Goal: Complete application form

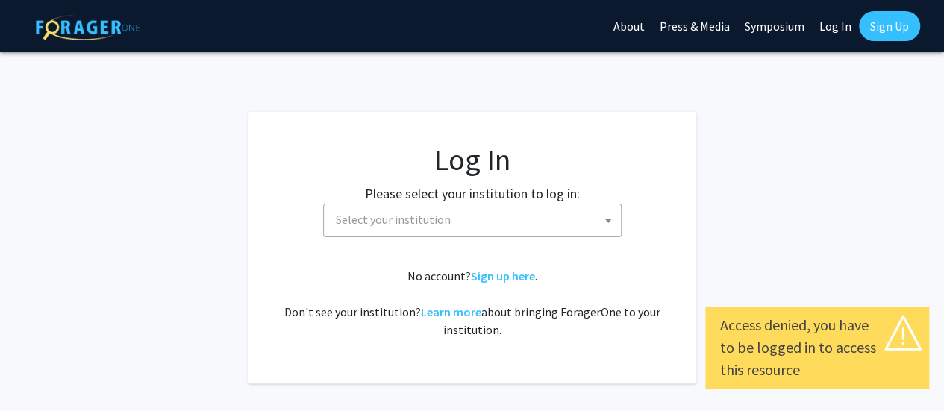
click at [419, 236] on span "Select your institution" at bounding box center [472, 221] width 298 height 34
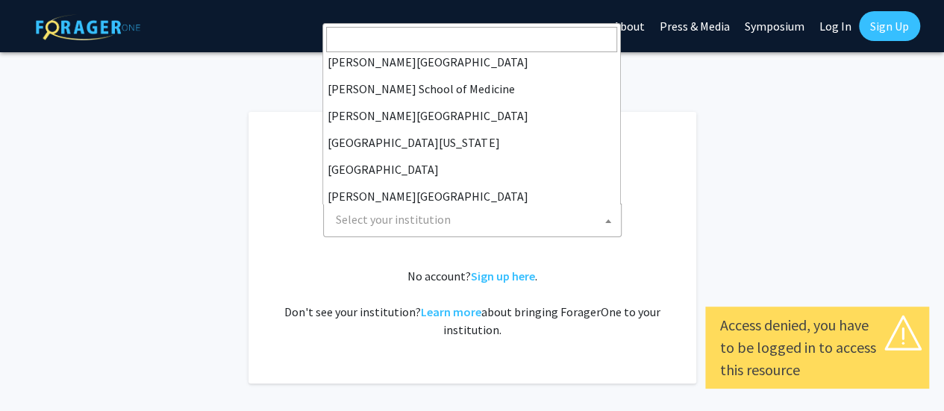
scroll to position [522, 0]
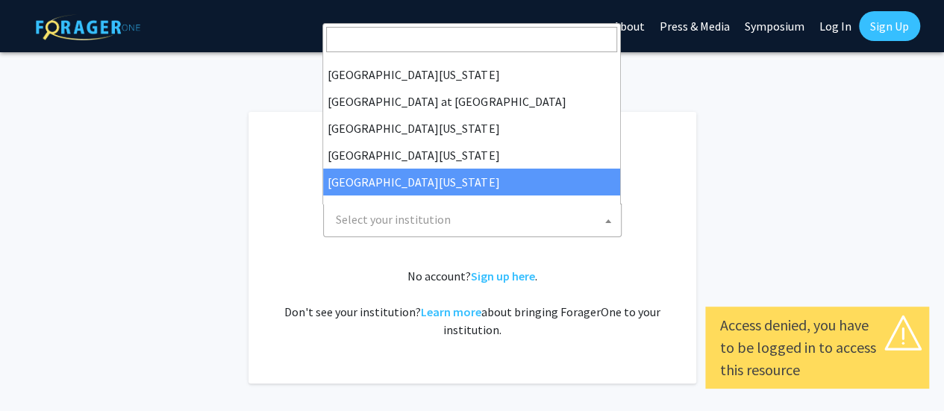
select select "33"
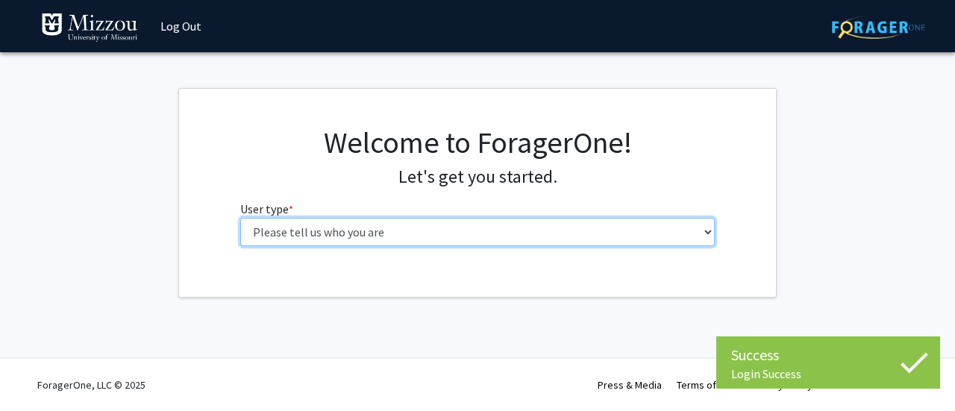
click at [410, 220] on select "Please tell us who you are Undergraduate Student Master's Student Doctoral Cand…" at bounding box center [477, 232] width 475 height 28
select select "1: undergrad"
click at [240, 218] on select "Please tell us who you are Undergraduate Student Master's Student Doctoral Cand…" at bounding box center [477, 232] width 475 height 28
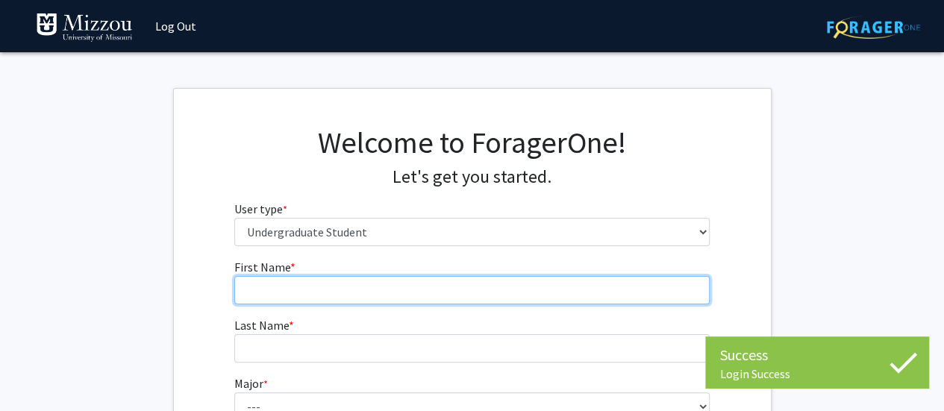
click at [434, 284] on input "First Name * required" at bounding box center [471, 290] width 475 height 28
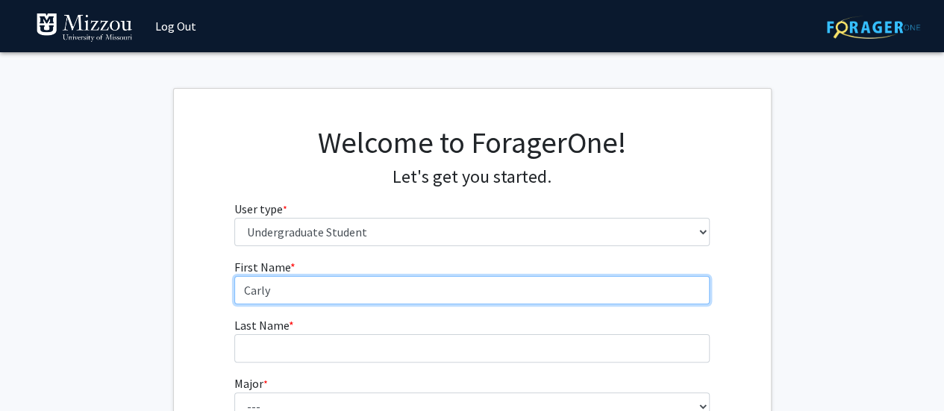
type input "Carly"
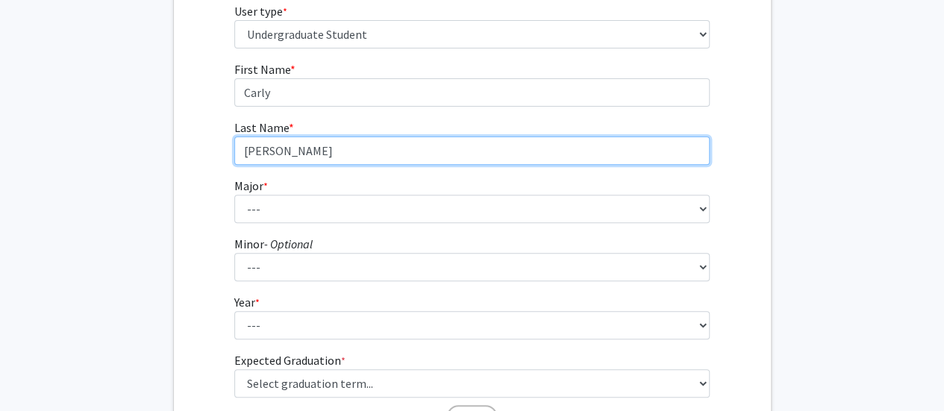
scroll to position [198, 0]
type input "[PERSON_NAME]"
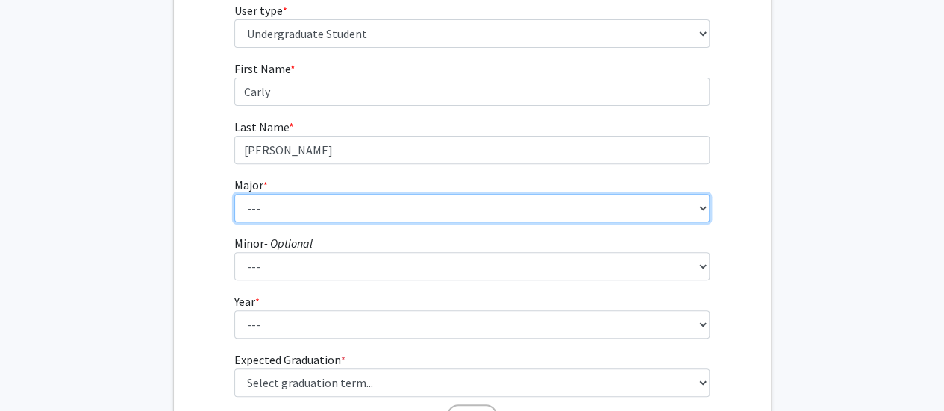
click at [438, 210] on select "--- Agribusiness Management Agricultural Education Agricultural Education: Comm…" at bounding box center [471, 208] width 475 height 28
select select "18: 2507"
click at [234, 194] on select "--- Agribusiness Management Agricultural Education Agricultural Education: Comm…" at bounding box center [471, 208] width 475 height 28
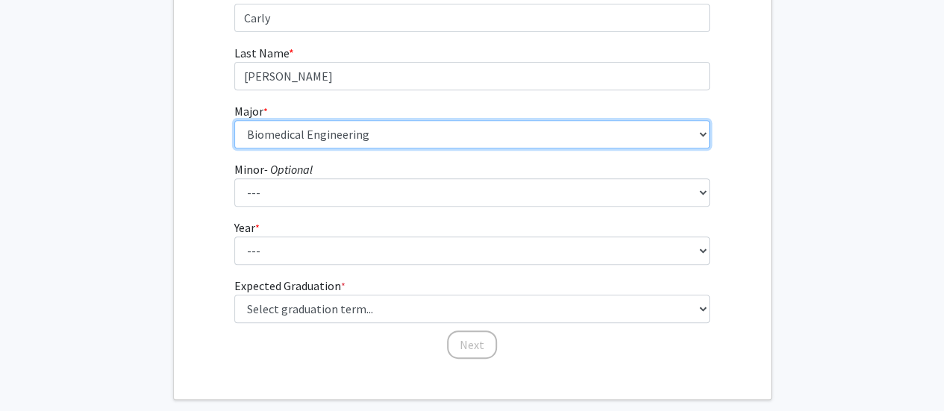
scroll to position [276, 0]
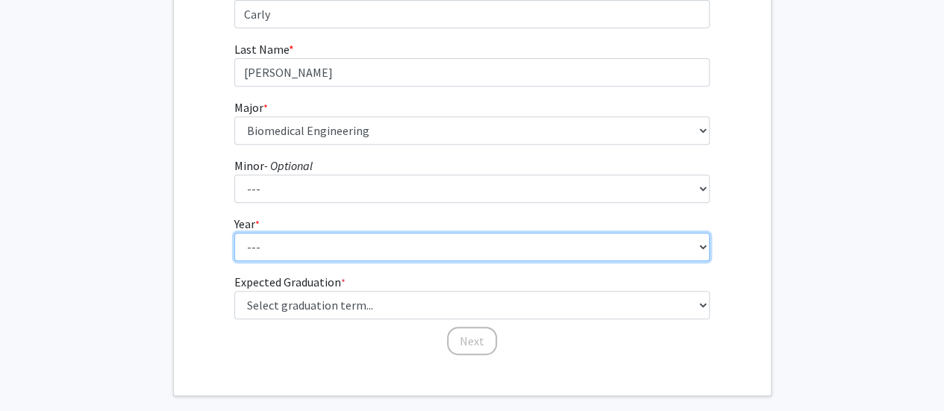
click at [415, 253] on select "--- First-year Sophomore Junior Senior Postbaccalaureate Certificate" at bounding box center [471, 247] width 475 height 28
select select "4: senior"
click at [234, 233] on select "--- First-year Sophomore Junior Senior Postbaccalaureate Certificate" at bounding box center [471, 247] width 475 height 28
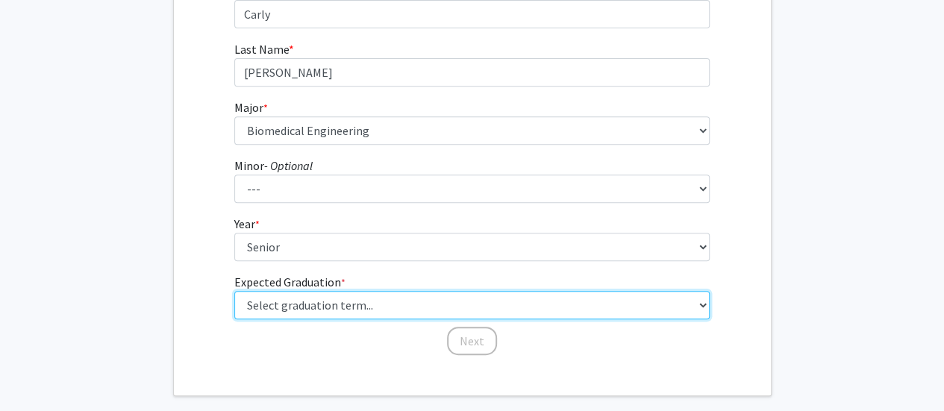
click at [411, 298] on select "Select graduation term... Spring 2025 Summer 2025 Fall 2025 Winter 2025 Spring …" at bounding box center [471, 305] width 475 height 28
select select "5: spring_2026"
click at [234, 291] on select "Select graduation term... Spring 2025 Summer 2025 Fall 2025 Winter 2025 Spring …" at bounding box center [471, 305] width 475 height 28
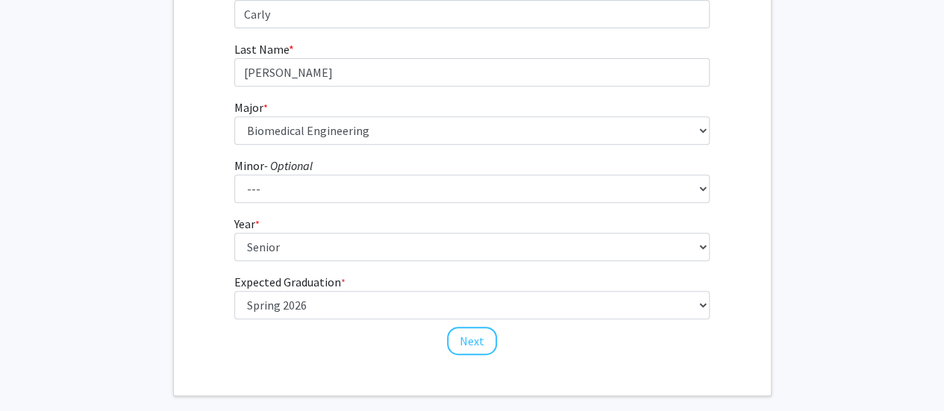
click at [344, 348] on div "First Name * required [PERSON_NAME] Last Name * required [PERSON_NAME] Major * …" at bounding box center [472, 169] width 498 height 375
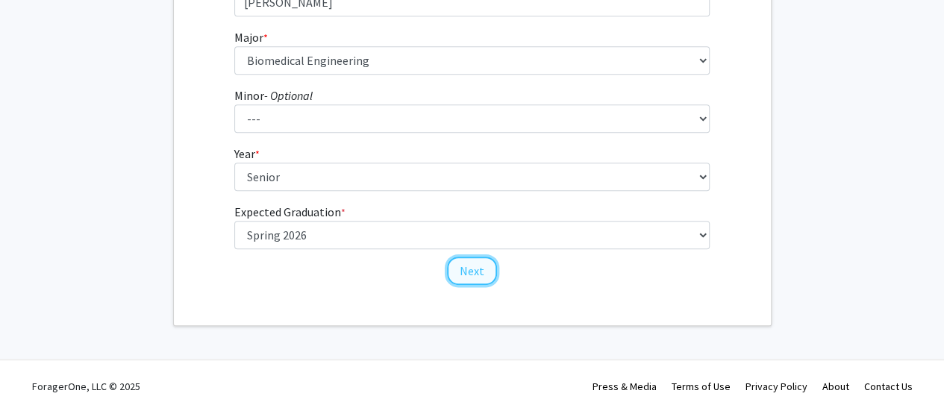
click at [462, 273] on button "Next" at bounding box center [472, 271] width 50 height 28
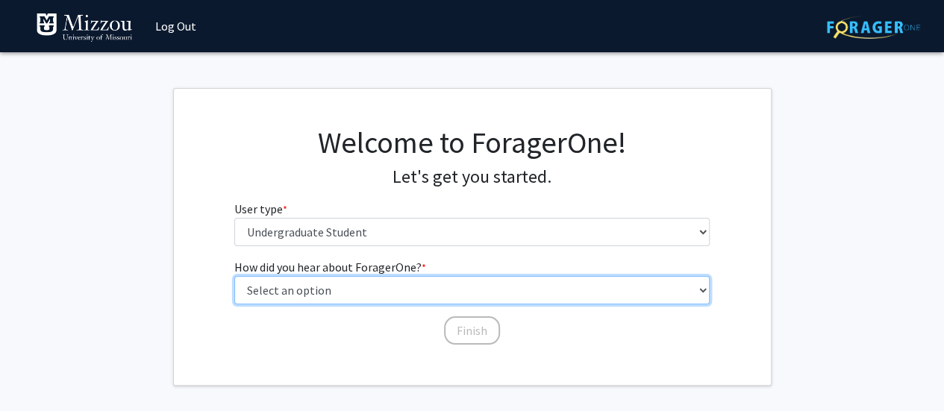
click at [449, 284] on select "Select an option Peer/student recommendation Faculty/staff recommendation Unive…" at bounding box center [471, 290] width 475 height 28
select select "3: university_website"
click at [234, 276] on select "Select an option Peer/student recommendation Faculty/staff recommendation Unive…" at bounding box center [471, 290] width 475 height 28
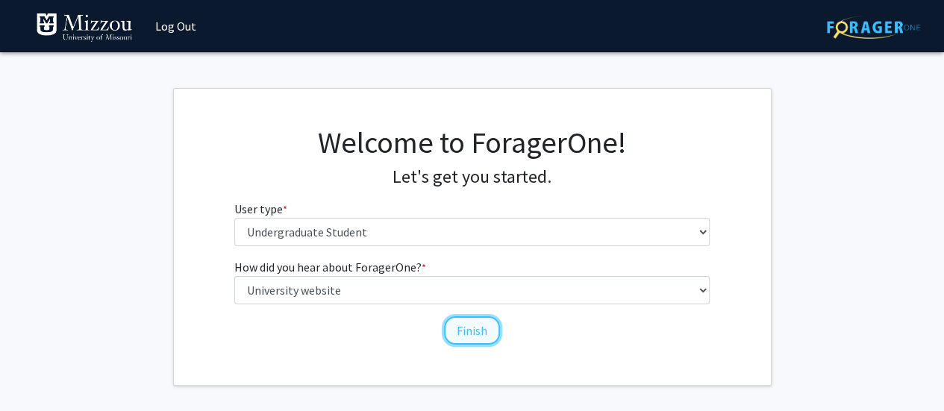
click at [466, 328] on button "Finish" at bounding box center [472, 330] width 56 height 28
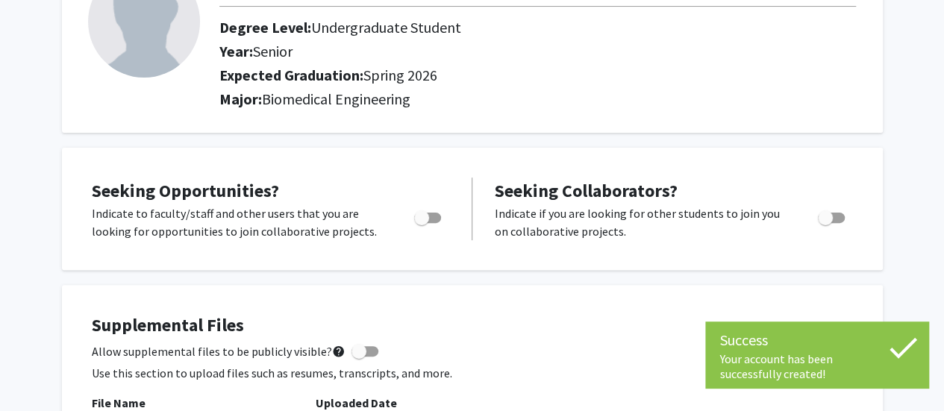
scroll to position [147, 0]
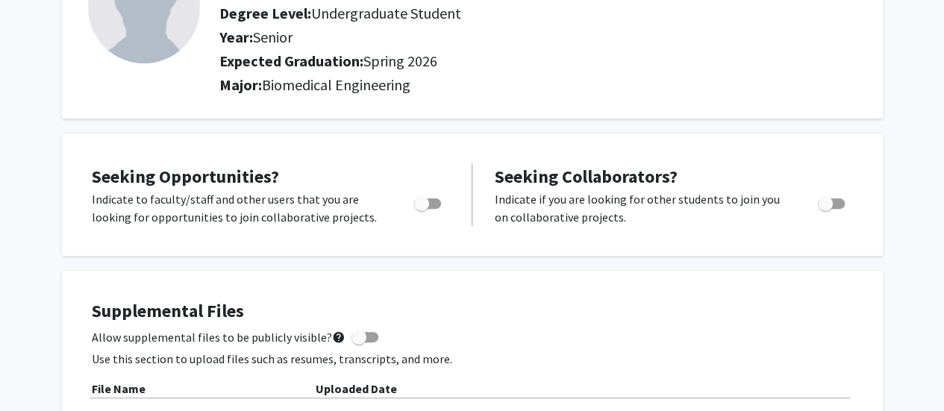
click at [428, 206] on span "Toggle" at bounding box center [421, 203] width 15 height 15
click at [422, 209] on input "Are you actively seeking opportunities?" at bounding box center [421, 209] width 1 height 1
checkbox input "true"
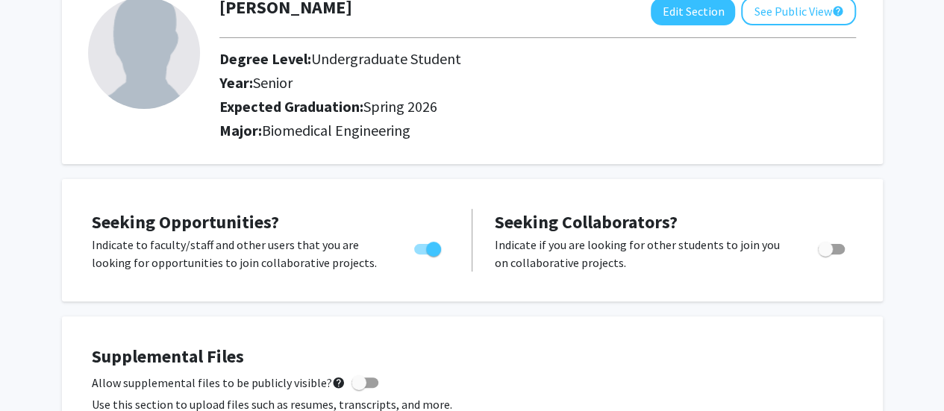
scroll to position [0, 0]
